Goal: Task Accomplishment & Management: Manage account settings

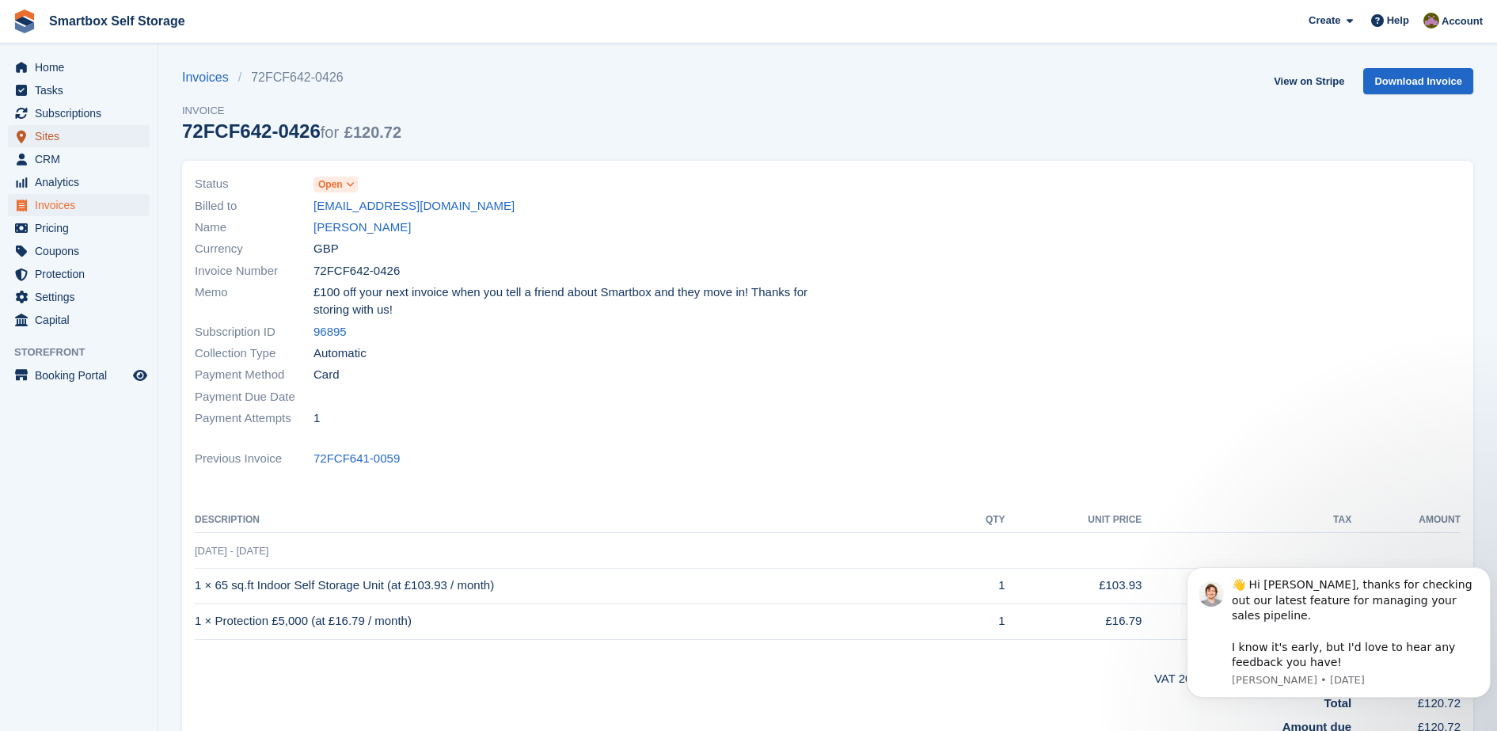
click at [78, 135] on span "Sites" at bounding box center [82, 136] width 95 height 22
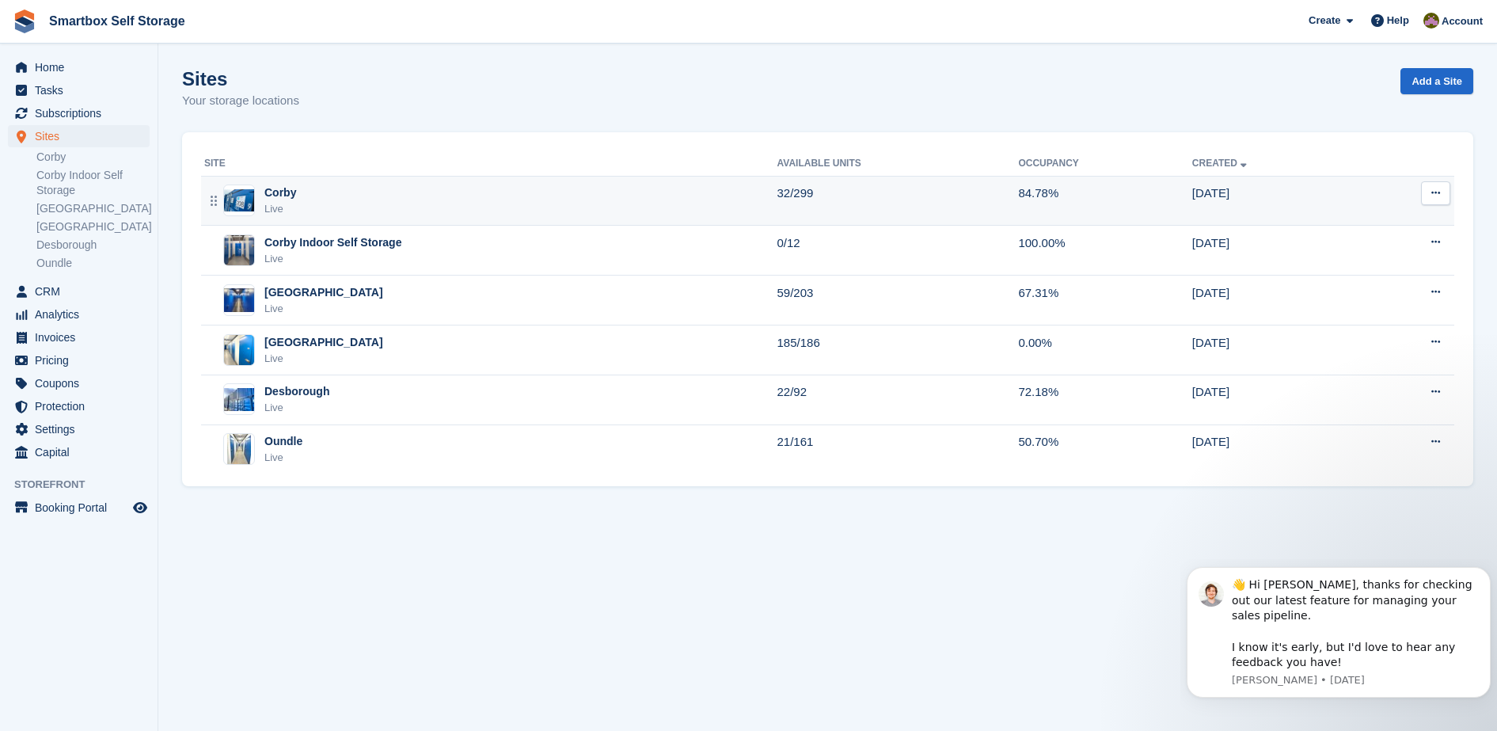
click at [390, 200] on div "Corby Live" at bounding box center [490, 200] width 573 height 32
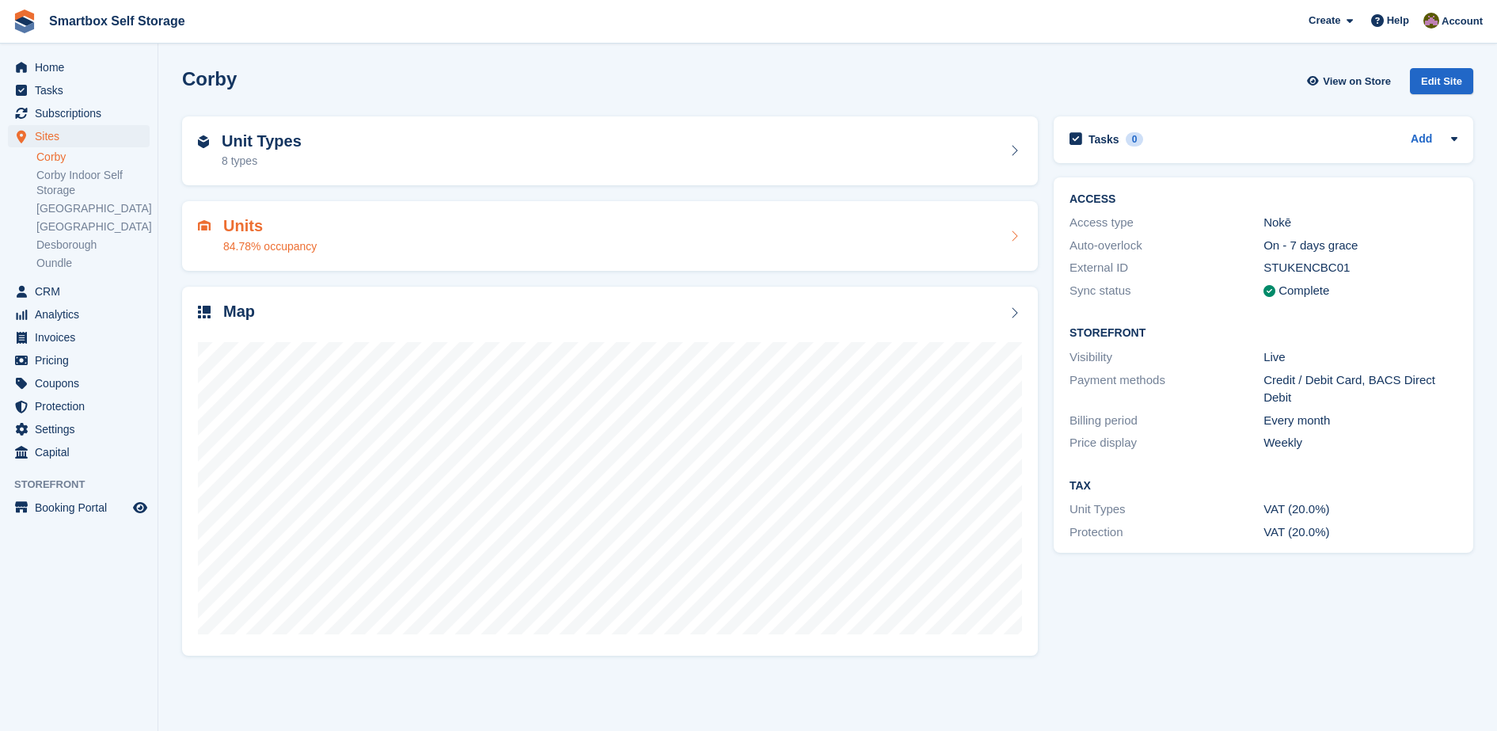
click at [273, 241] on div "84.78% occupancy" at bounding box center [269, 246] width 93 height 17
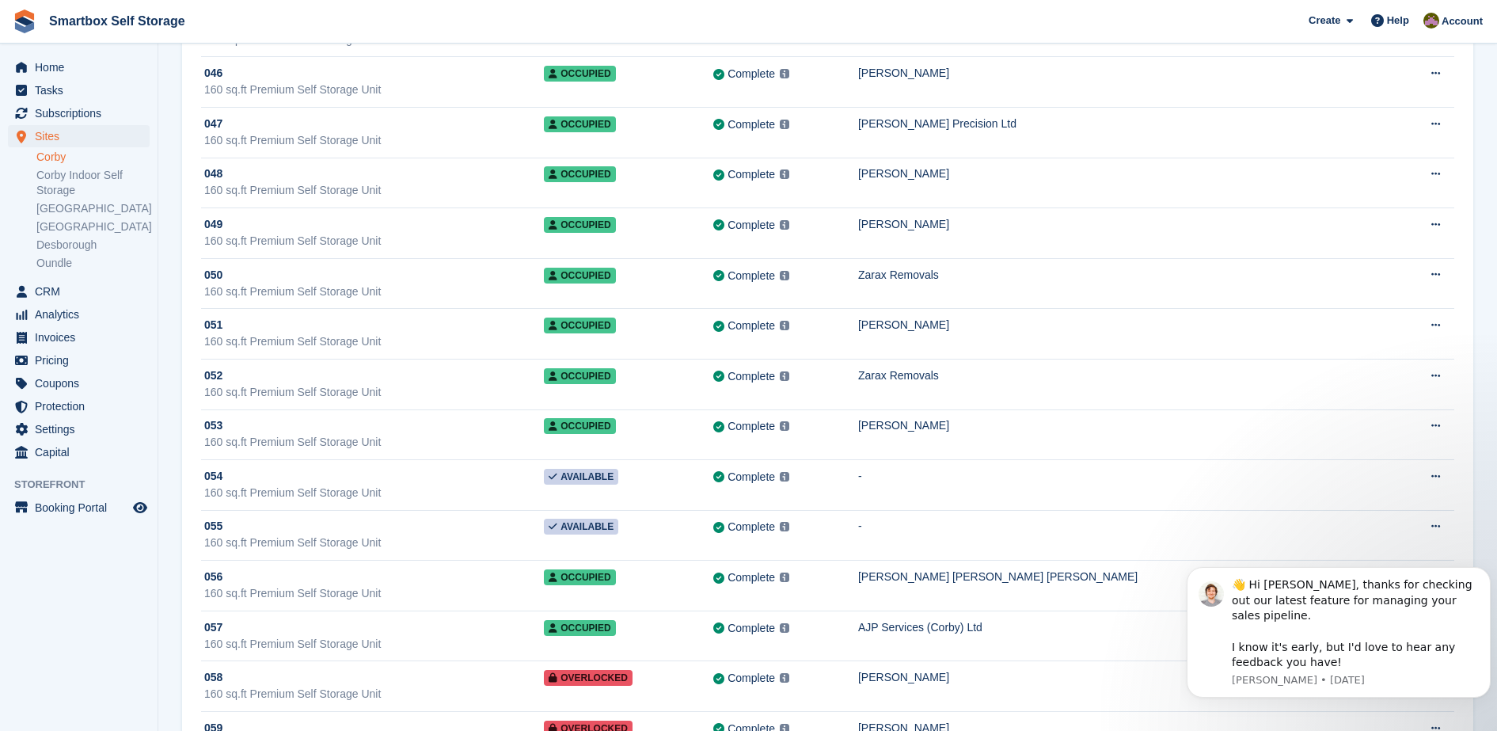
scroll to position [2947, 0]
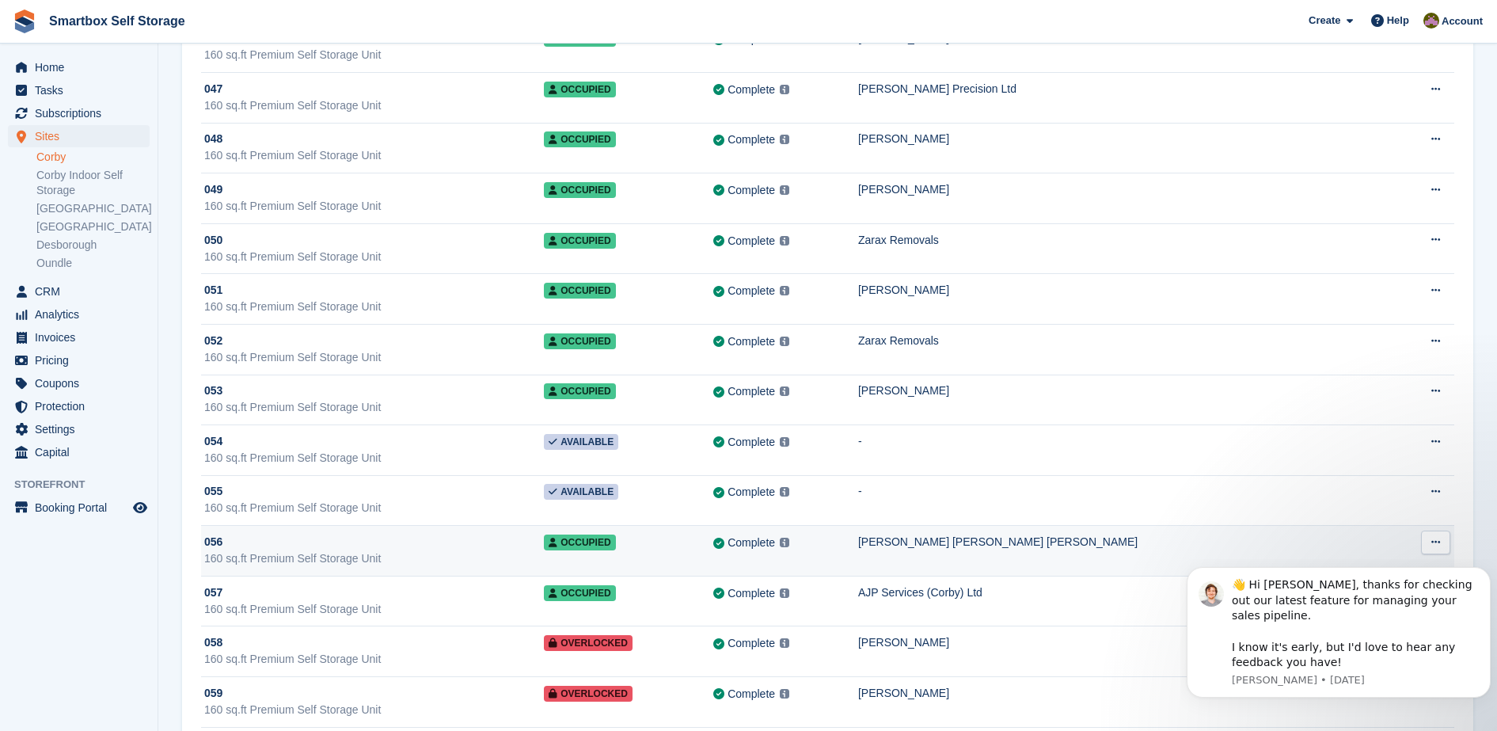
click at [499, 562] on div "160 sq.ft Premium Self Storage Unit" at bounding box center [374, 558] width 340 height 17
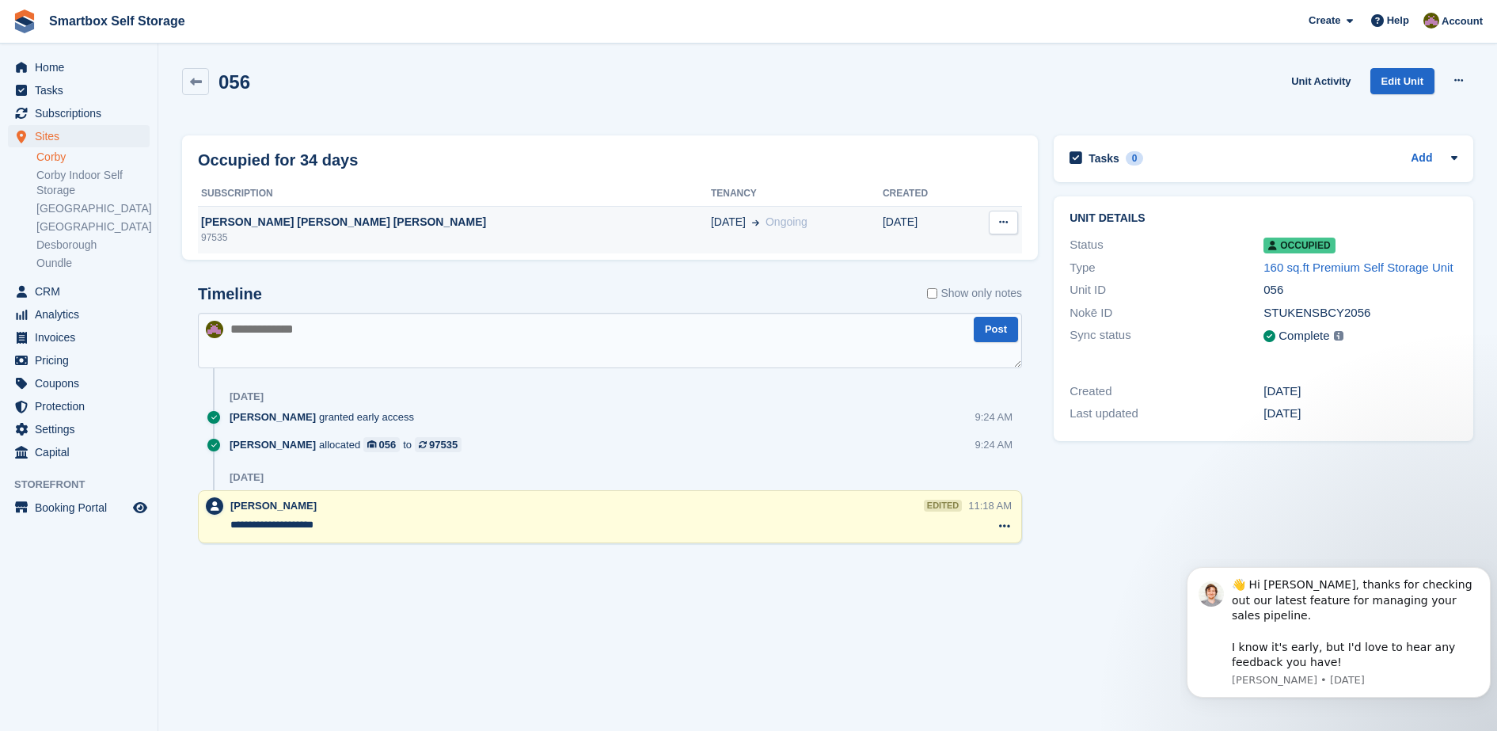
click at [313, 222] on div "[PERSON_NAME] [PERSON_NAME] [PERSON_NAME]" at bounding box center [454, 222] width 513 height 17
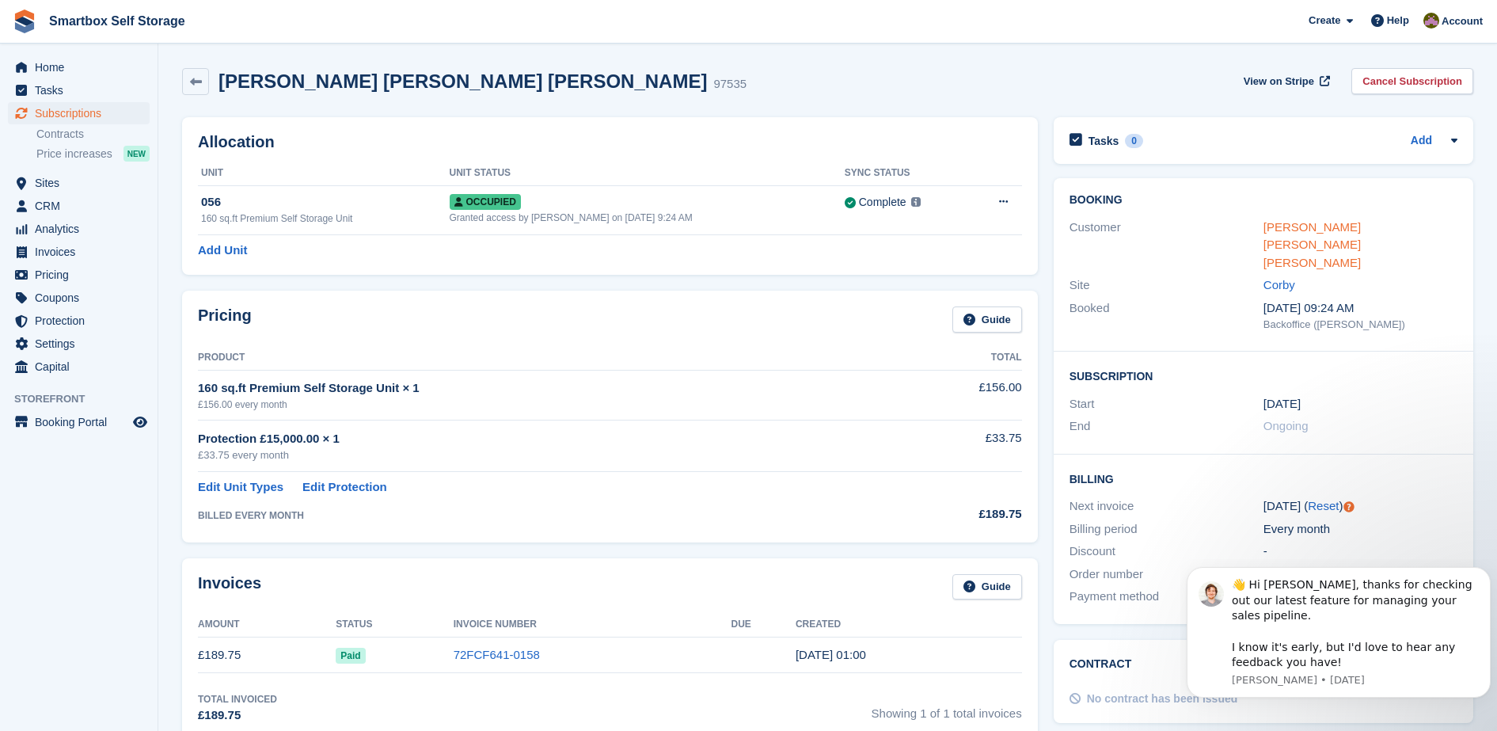
click at [1361, 232] on link "[PERSON_NAME] [PERSON_NAME] [PERSON_NAME]" at bounding box center [1312, 244] width 97 height 49
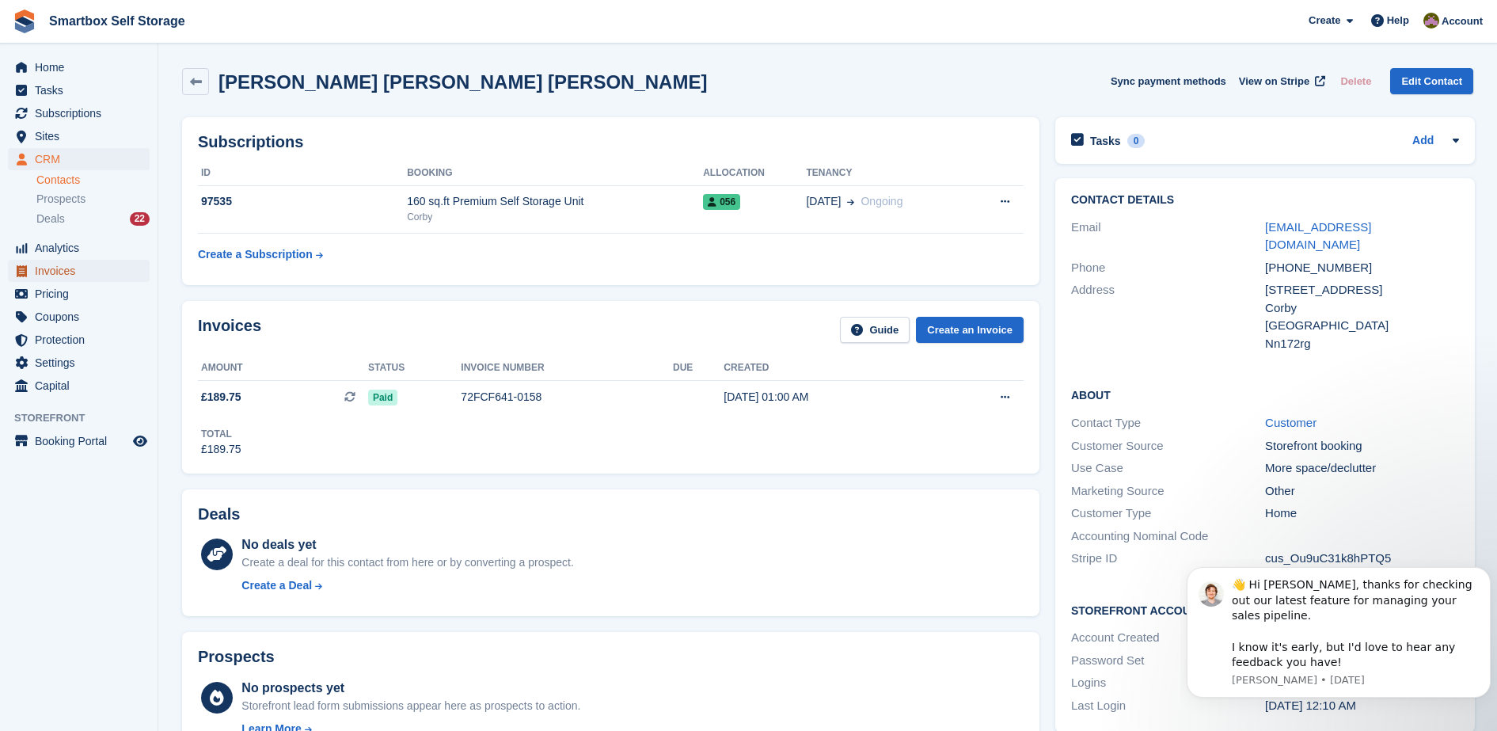
click at [81, 266] on span "Invoices" at bounding box center [82, 271] width 95 height 22
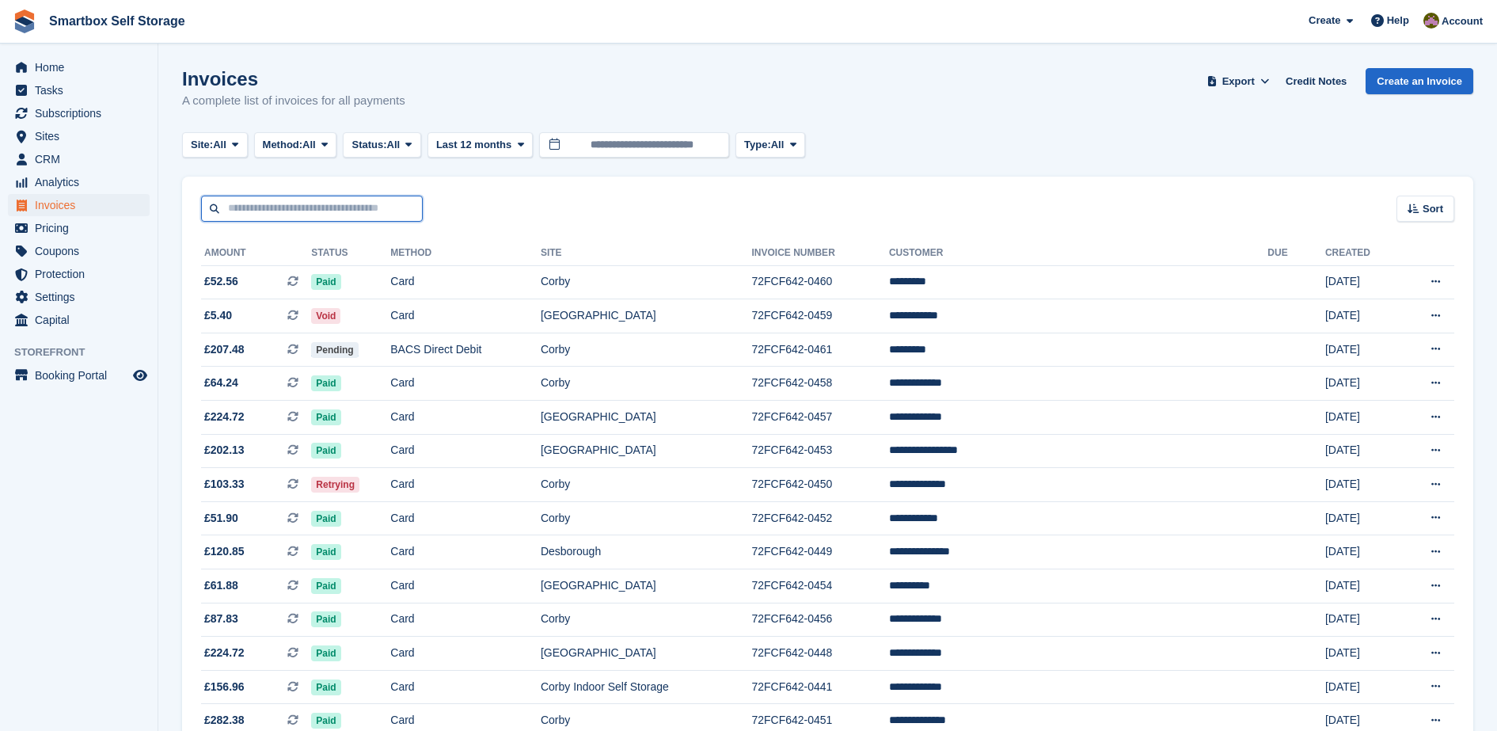
click at [304, 209] on input "text" at bounding box center [312, 209] width 222 height 26
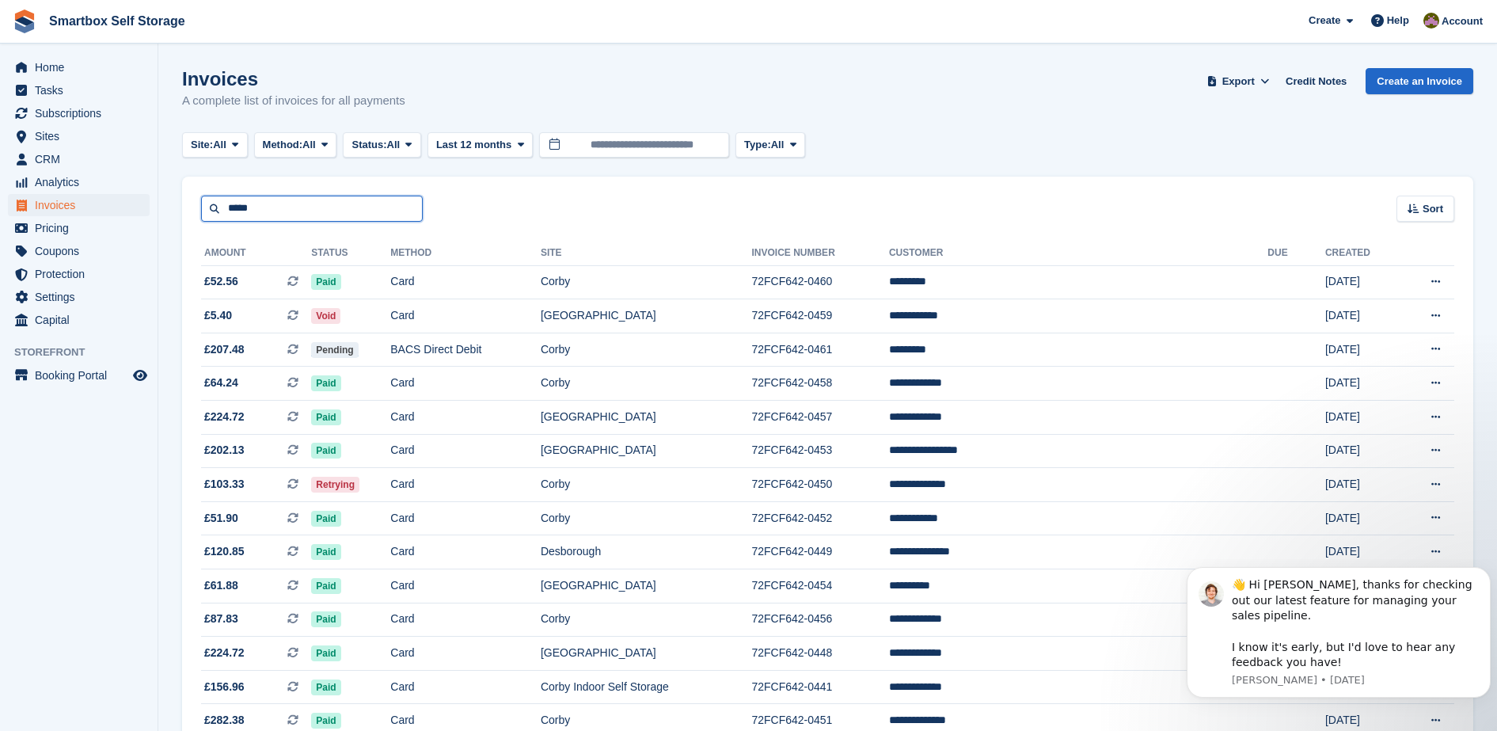
type input "*****"
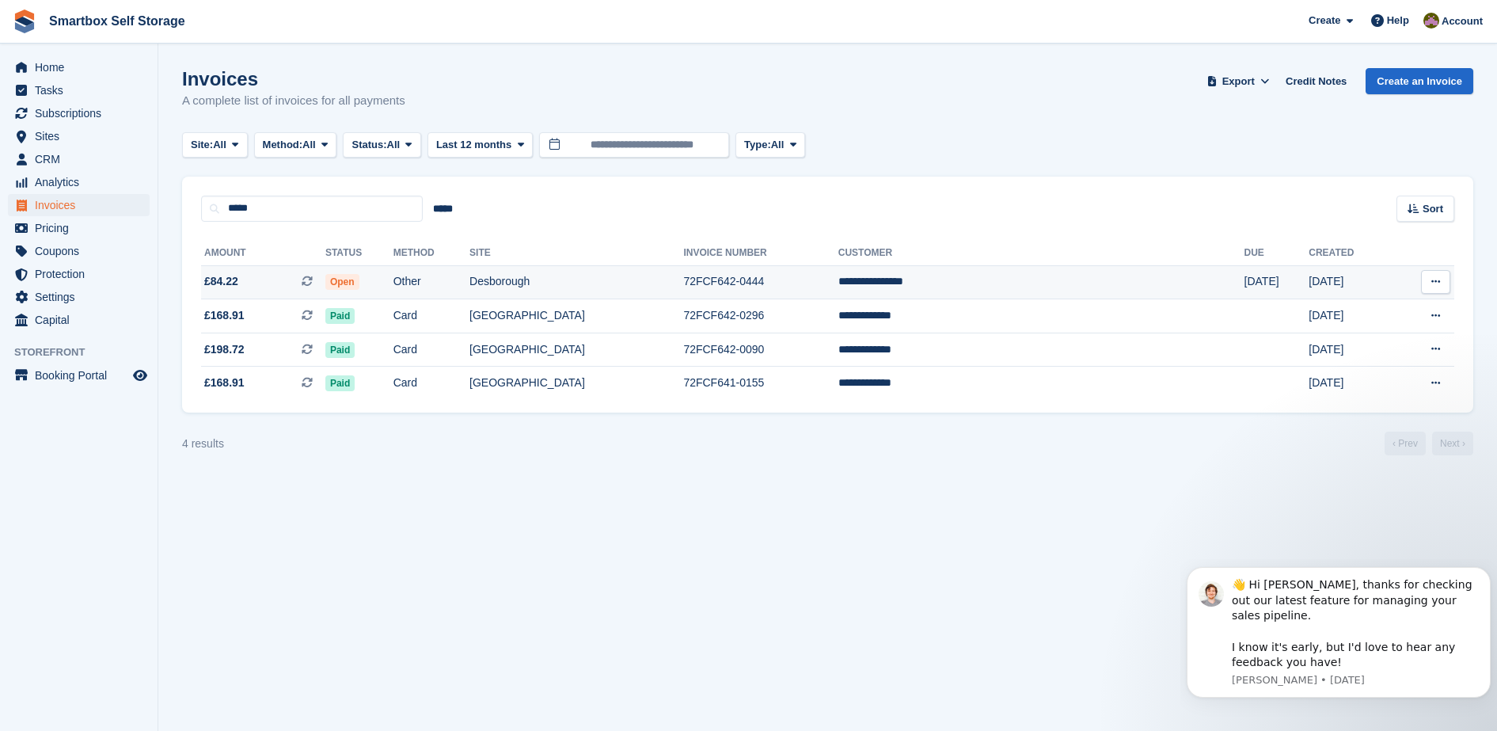
click at [664, 288] on td "Desborough" at bounding box center [577, 282] width 214 height 34
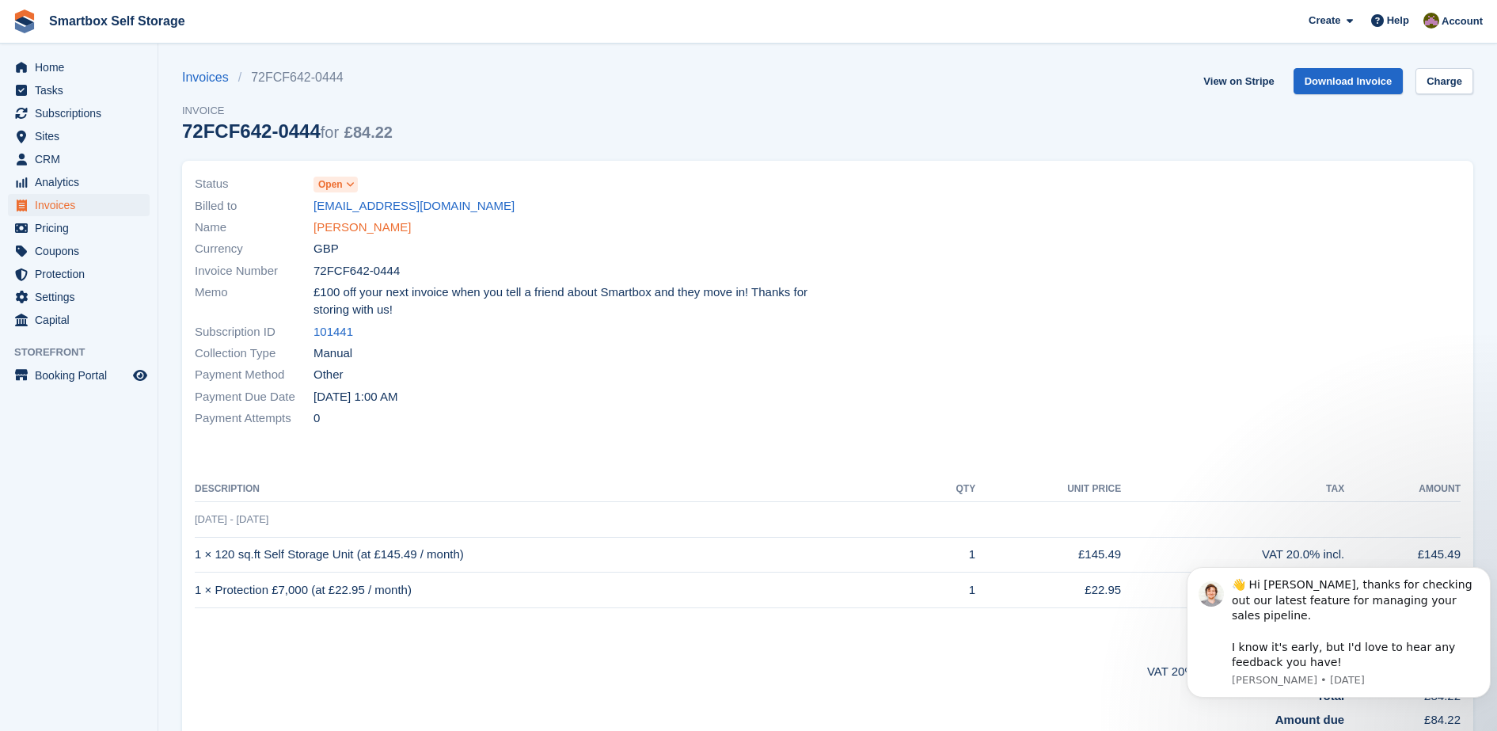
click at [393, 232] on link "[PERSON_NAME]" at bounding box center [362, 228] width 97 height 18
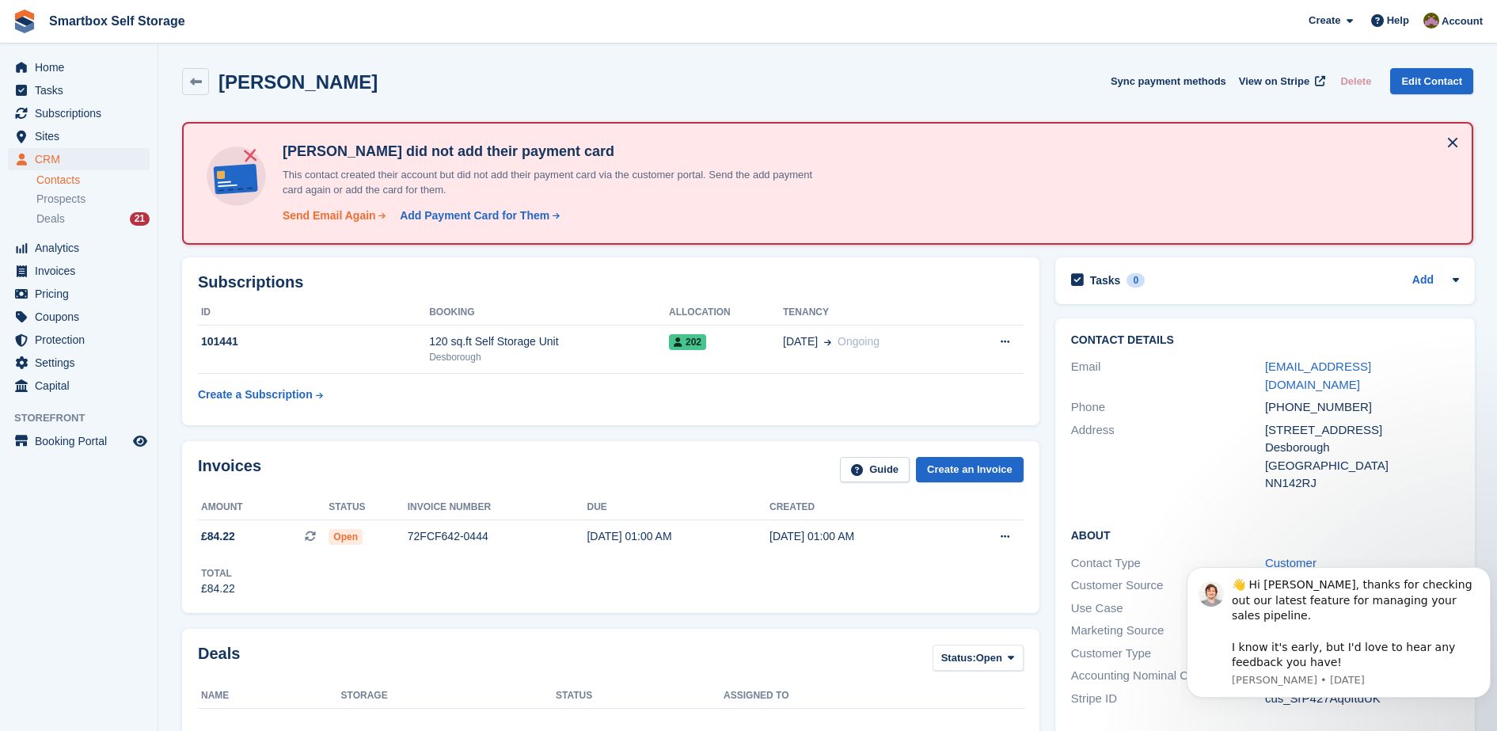
click at [334, 219] on div "Send Email Again" at bounding box center [329, 215] width 93 height 17
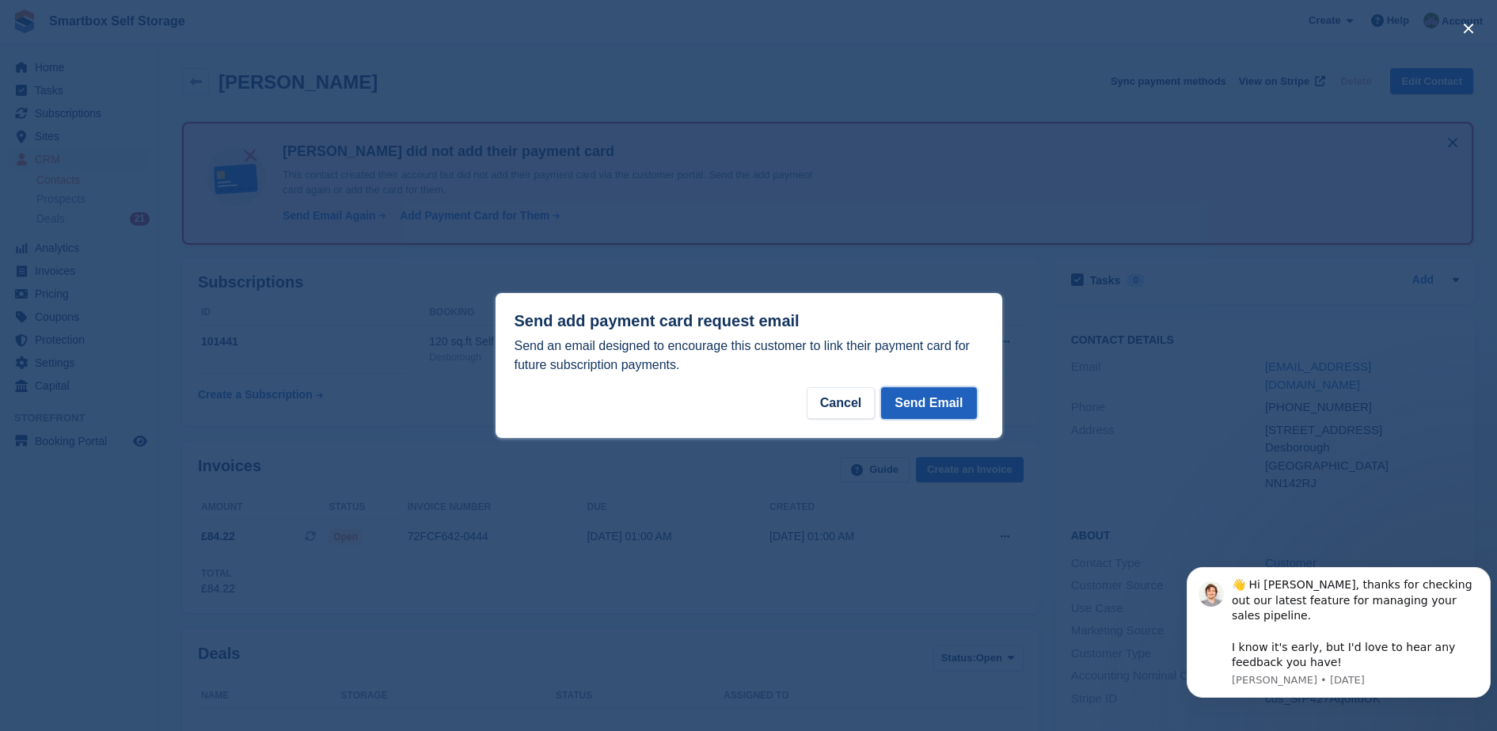
click at [939, 410] on button "Send Email" at bounding box center [928, 403] width 95 height 32
